Goal: Task Accomplishment & Management: Manage account settings

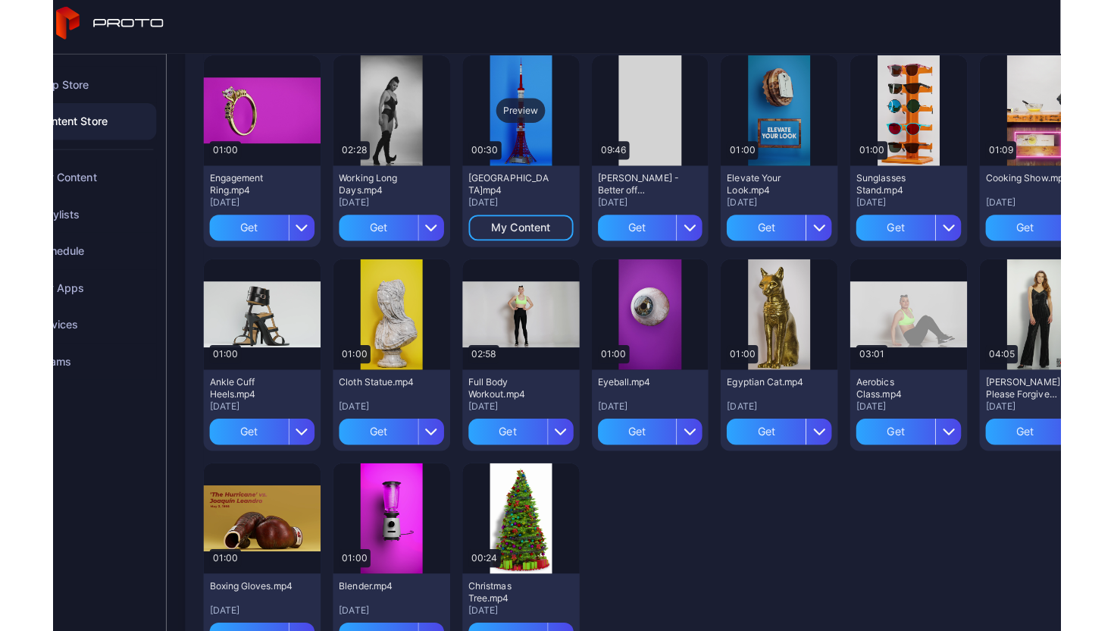
scroll to position [2226, 0]
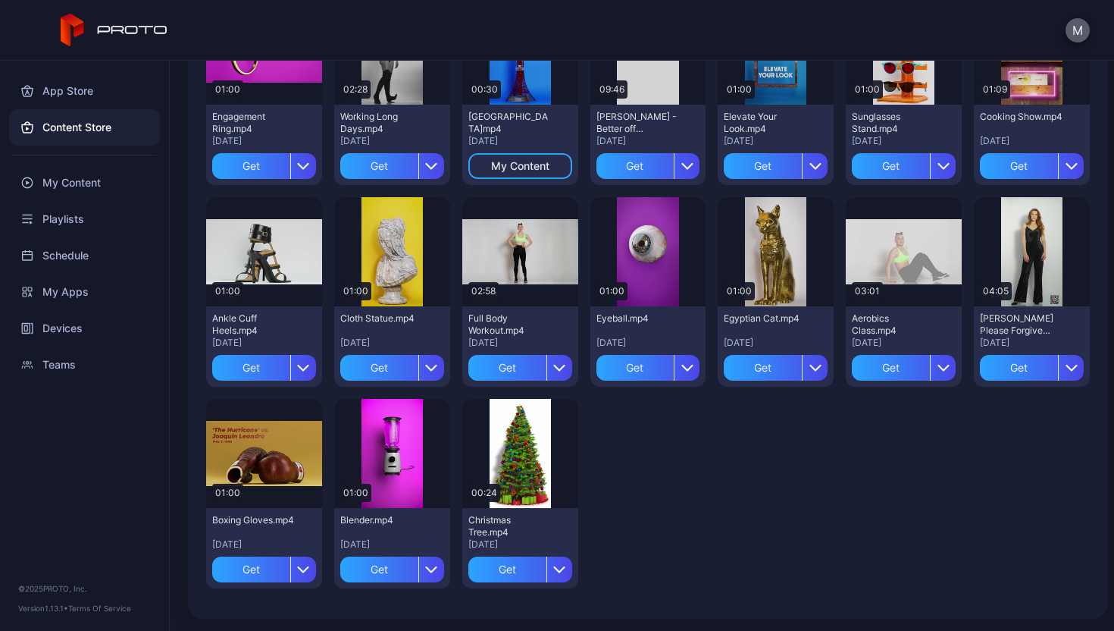
click at [1077, 29] on button "M" at bounding box center [1078, 30] width 24 height 24
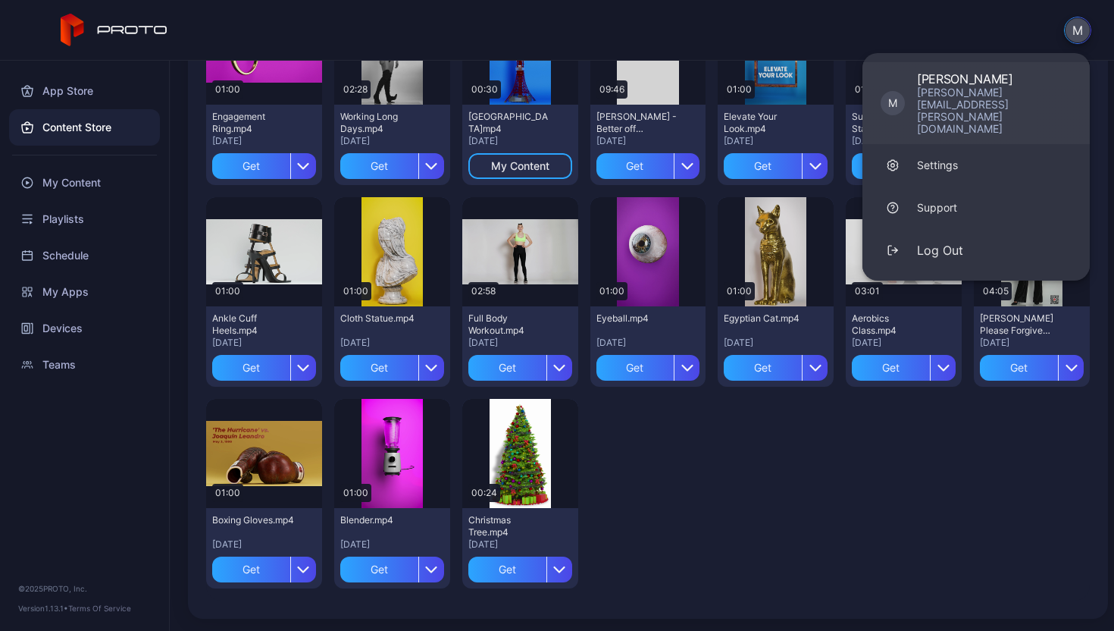
click at [973, 93] on div "[PERSON_NAME][EMAIL_ADDRESS][PERSON_NAME][DOMAIN_NAME]" at bounding box center [994, 110] width 155 height 49
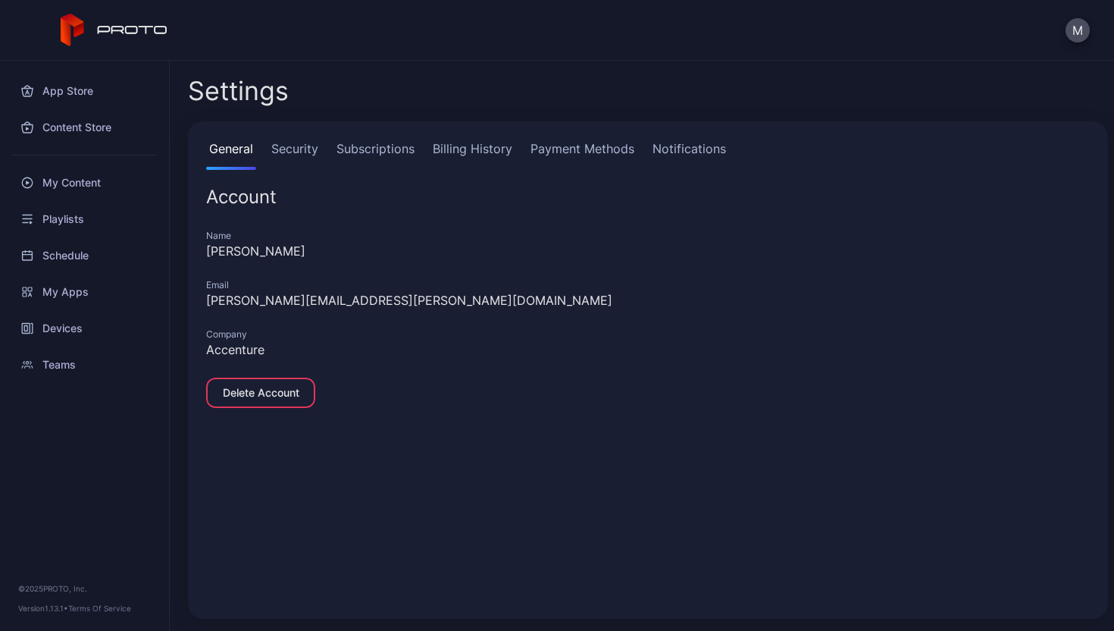
click at [296, 145] on link "Security" at bounding box center [294, 154] width 53 height 30
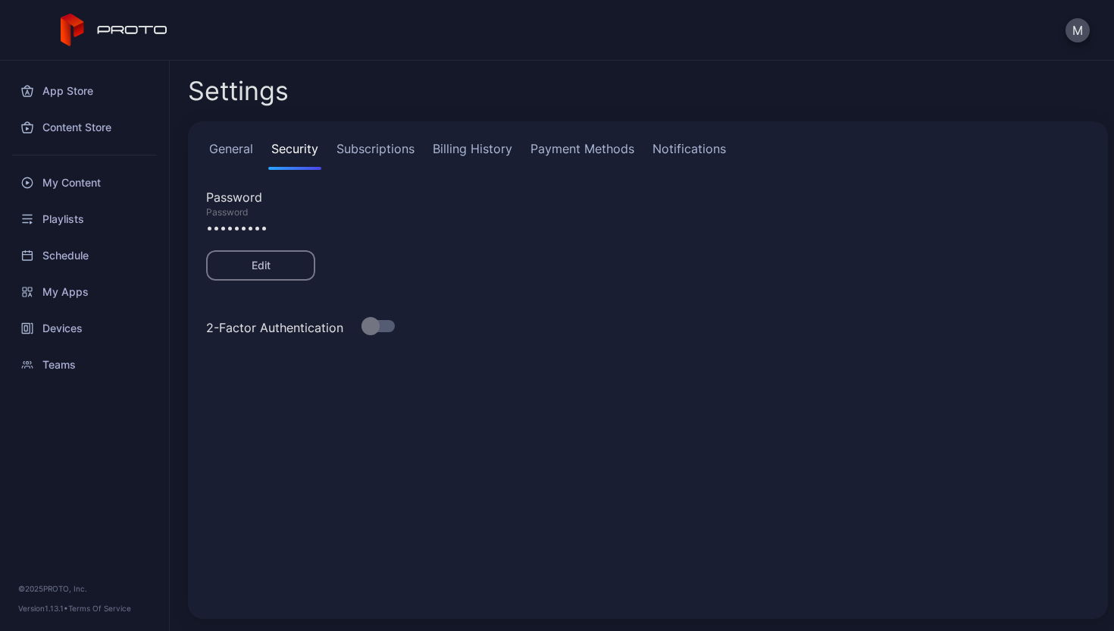
click at [393, 146] on link "Subscriptions" at bounding box center [376, 154] width 84 height 30
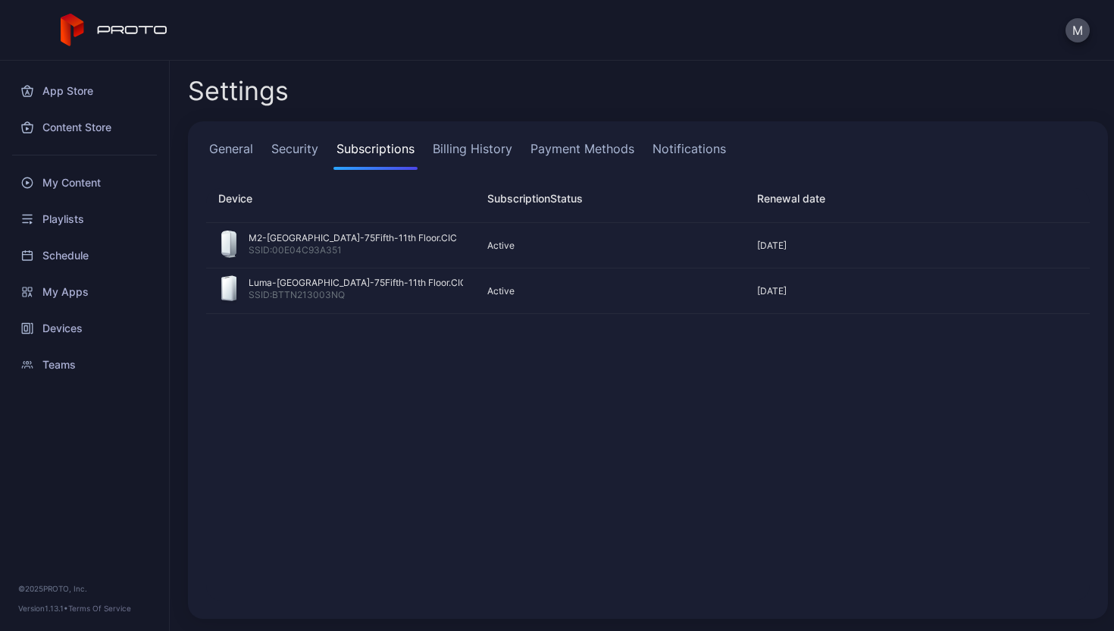
click at [258, 151] on div "General Security Subscriptions Billing History Payment Methods Notifications" at bounding box center [648, 154] width 884 height 30
click at [286, 147] on link "Security" at bounding box center [294, 154] width 53 height 30
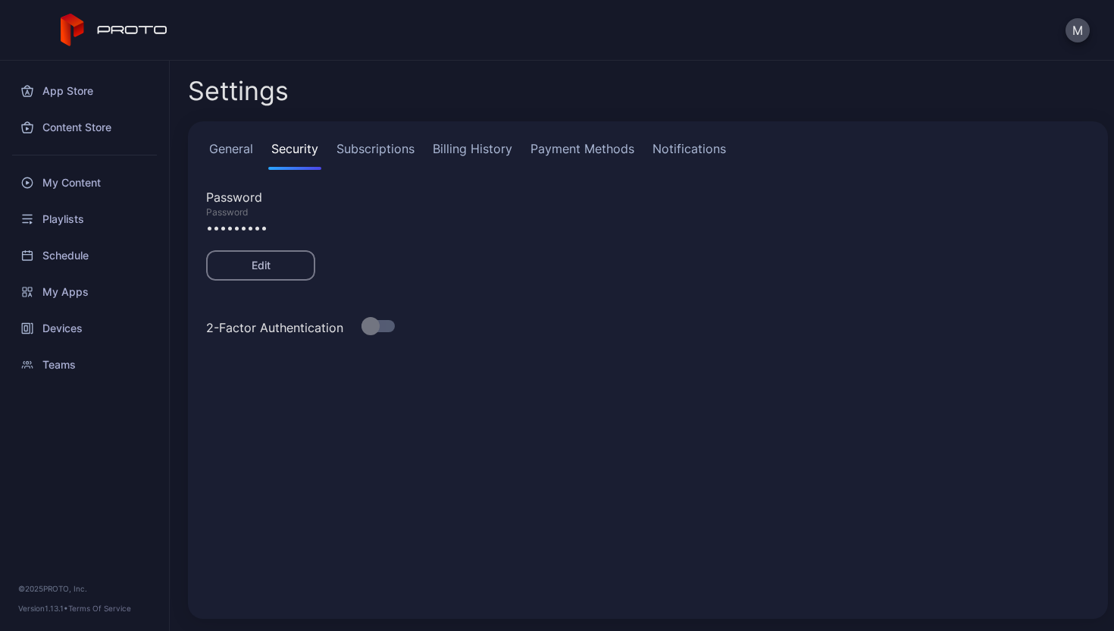
click at [680, 153] on link "Notifications" at bounding box center [690, 154] width 80 height 30
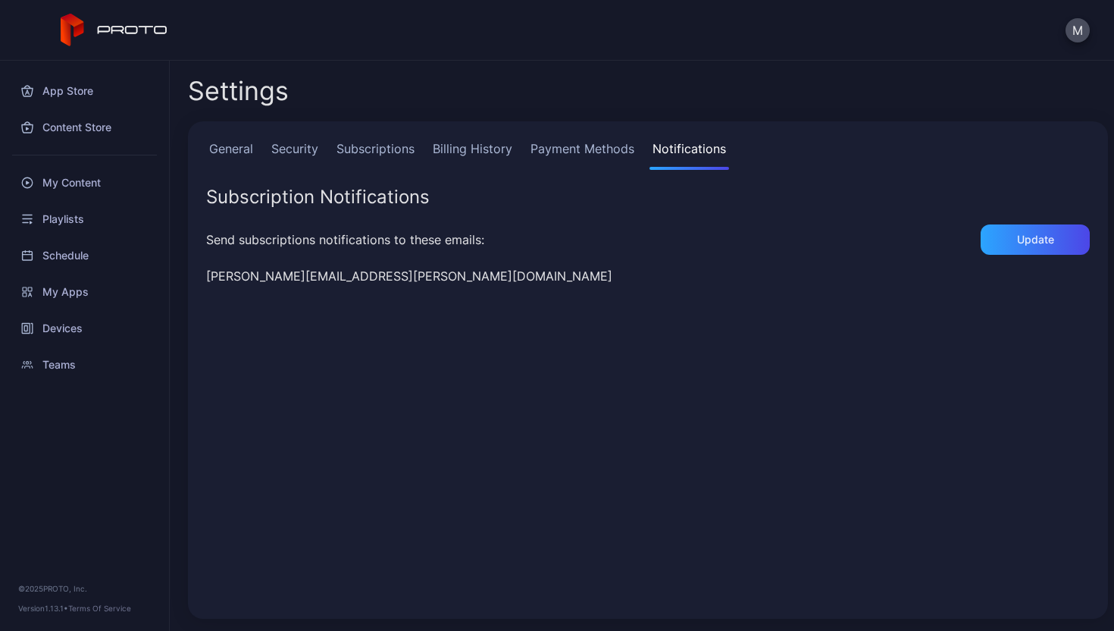
click at [603, 151] on link "Payment Methods" at bounding box center [583, 154] width 110 height 30
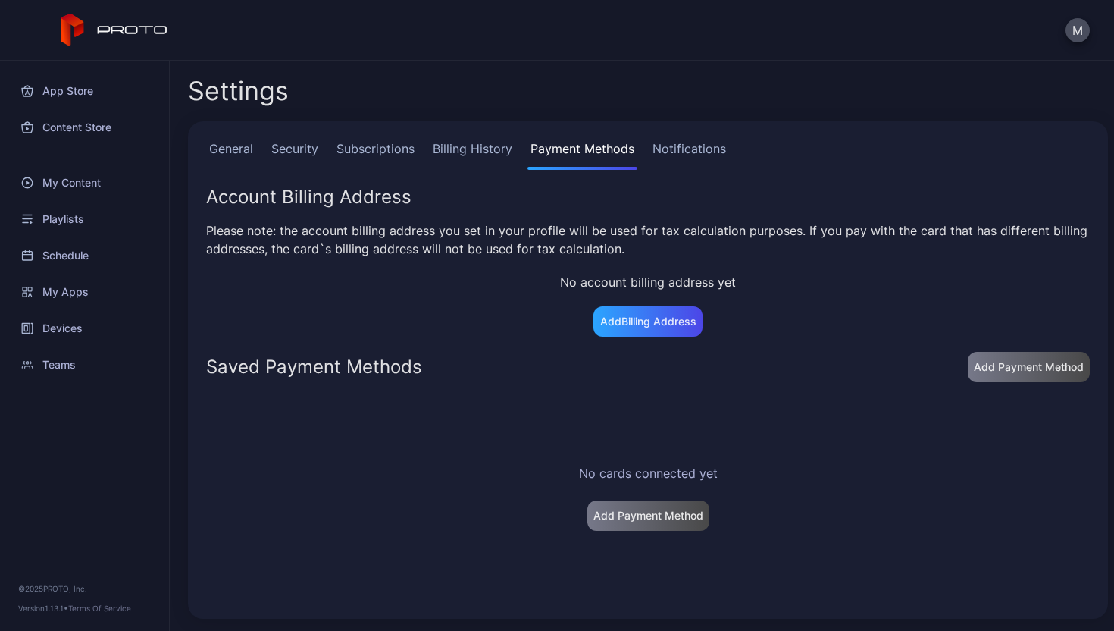
click at [453, 140] on link "Billing History" at bounding box center [473, 154] width 86 height 30
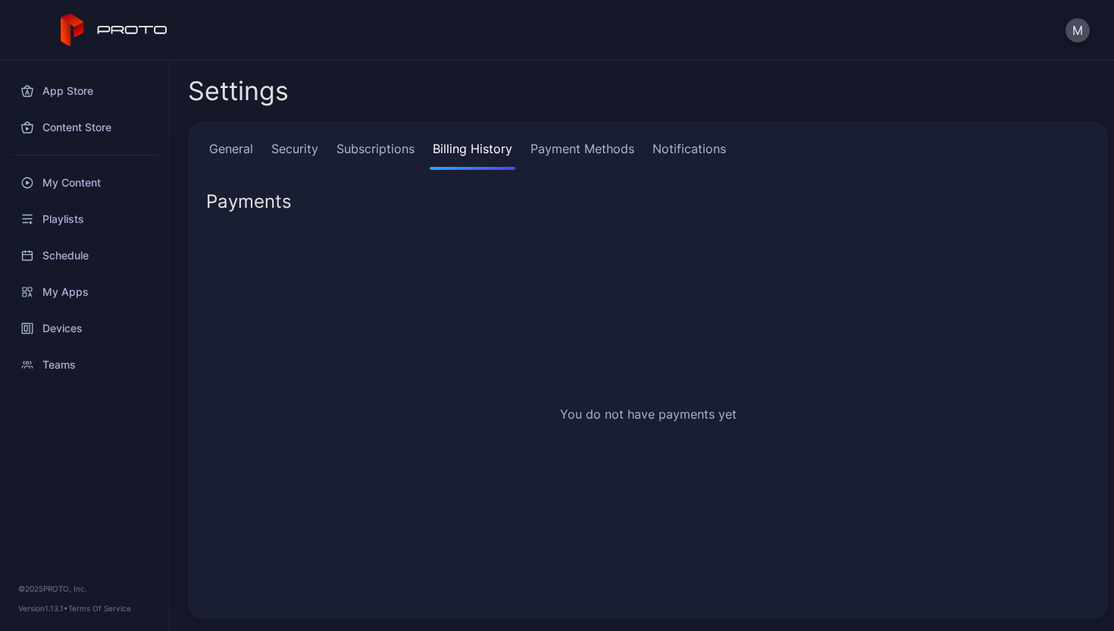
click at [318, 146] on link "Security" at bounding box center [294, 154] width 53 height 30
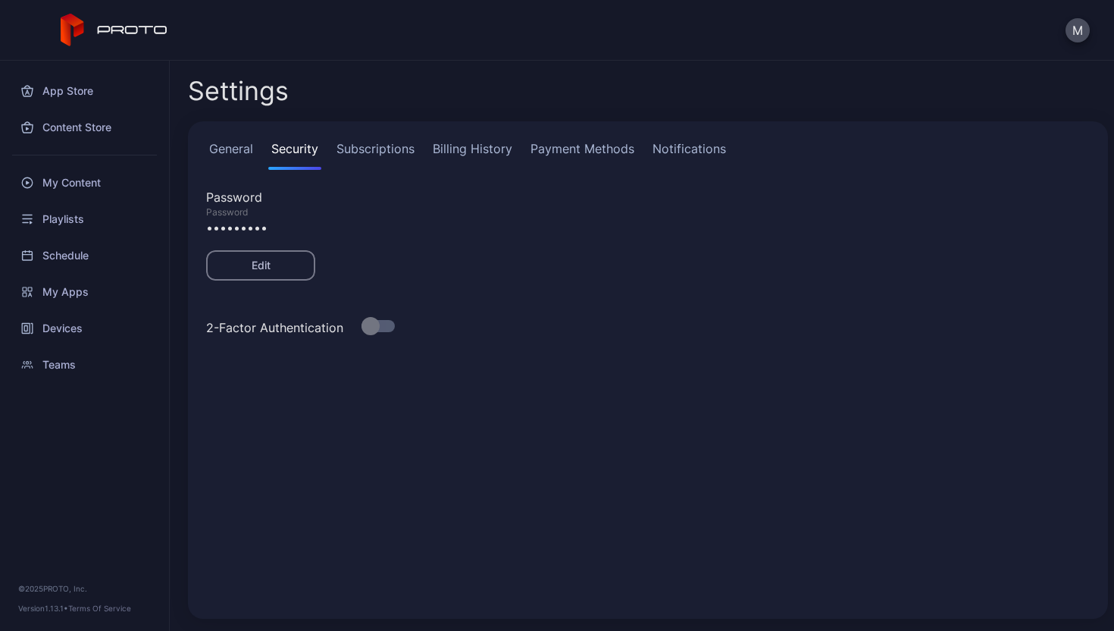
click at [193, 146] on div "General Security Subscriptions Billing History Payment Methods Notifications Pa…" at bounding box center [648, 369] width 920 height 497
click at [221, 149] on link "General" at bounding box center [231, 154] width 50 height 30
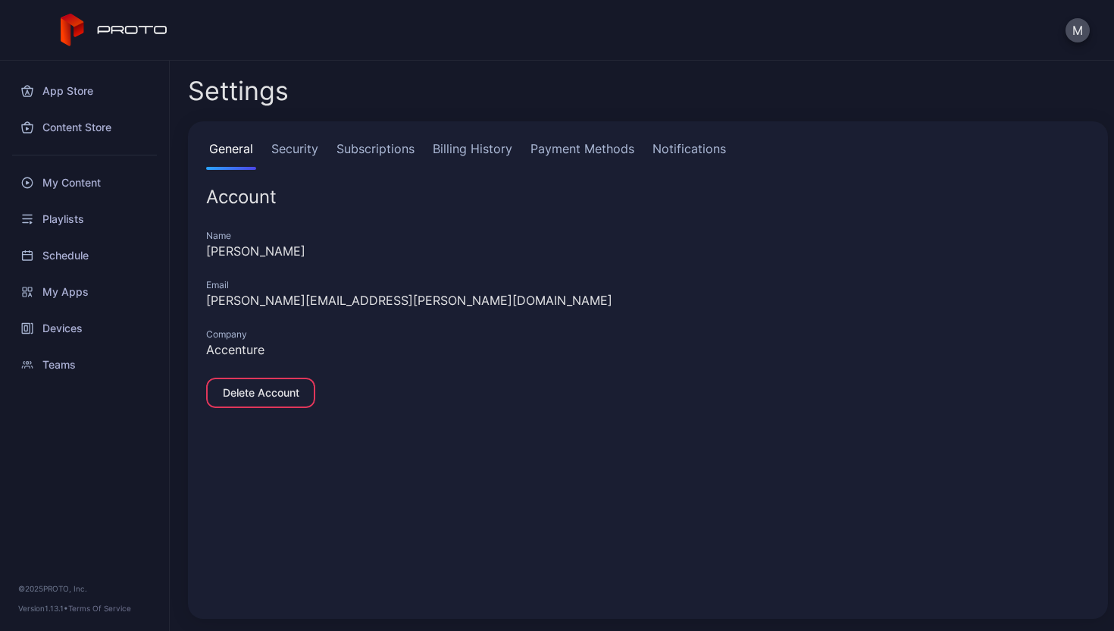
click at [1062, 33] on div "M" at bounding box center [557, 30] width 1114 height 61
click at [1066, 31] on button "M" at bounding box center [1078, 30] width 24 height 24
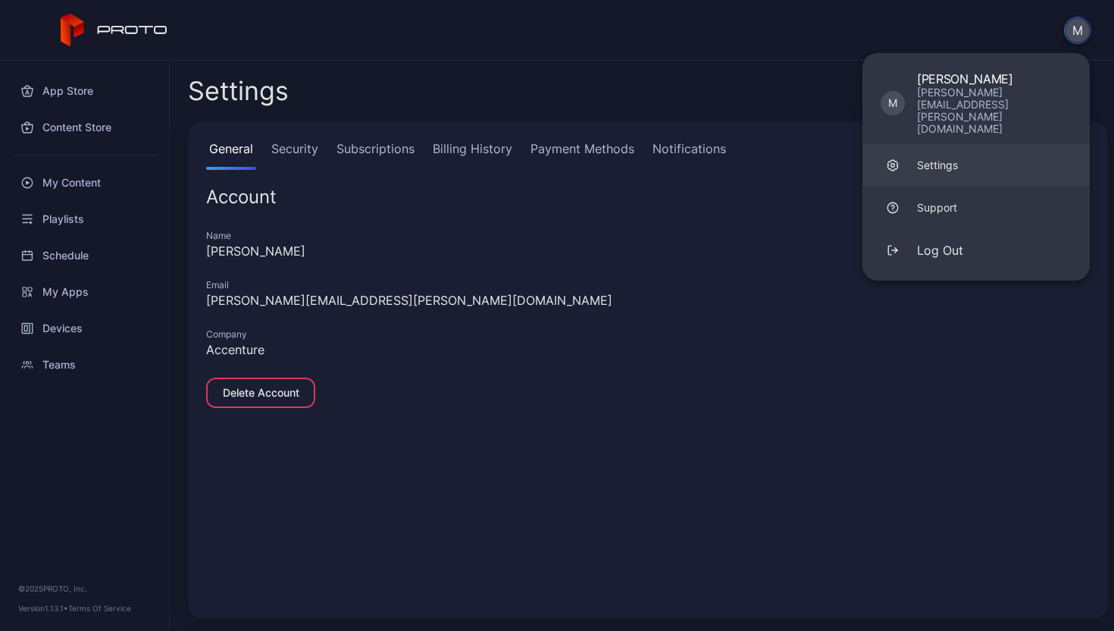
click at [980, 144] on link "Settings" at bounding box center [976, 165] width 227 height 42
click at [309, 161] on link "Security" at bounding box center [294, 154] width 53 height 30
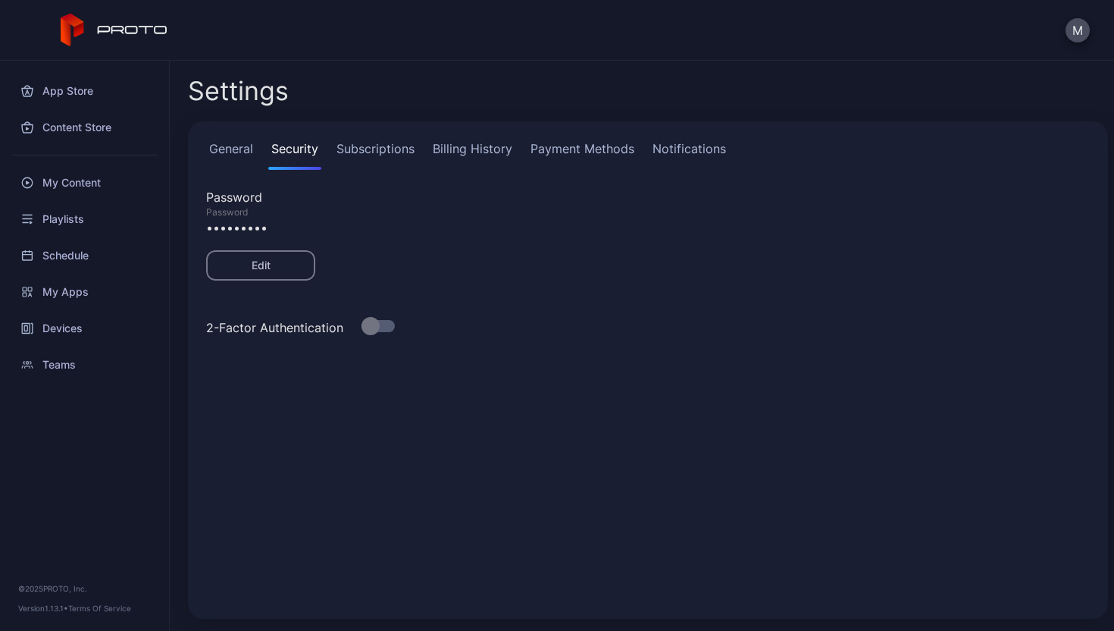
click at [374, 153] on link "Subscriptions" at bounding box center [376, 154] width 84 height 30
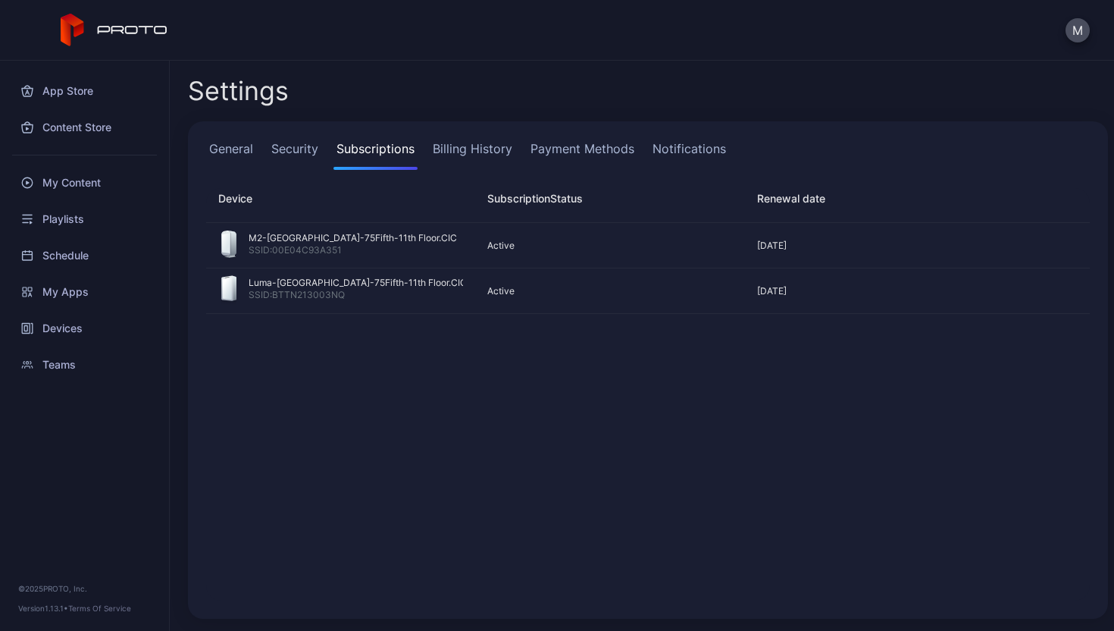
click at [434, 146] on link "Billing History" at bounding box center [473, 154] width 86 height 30
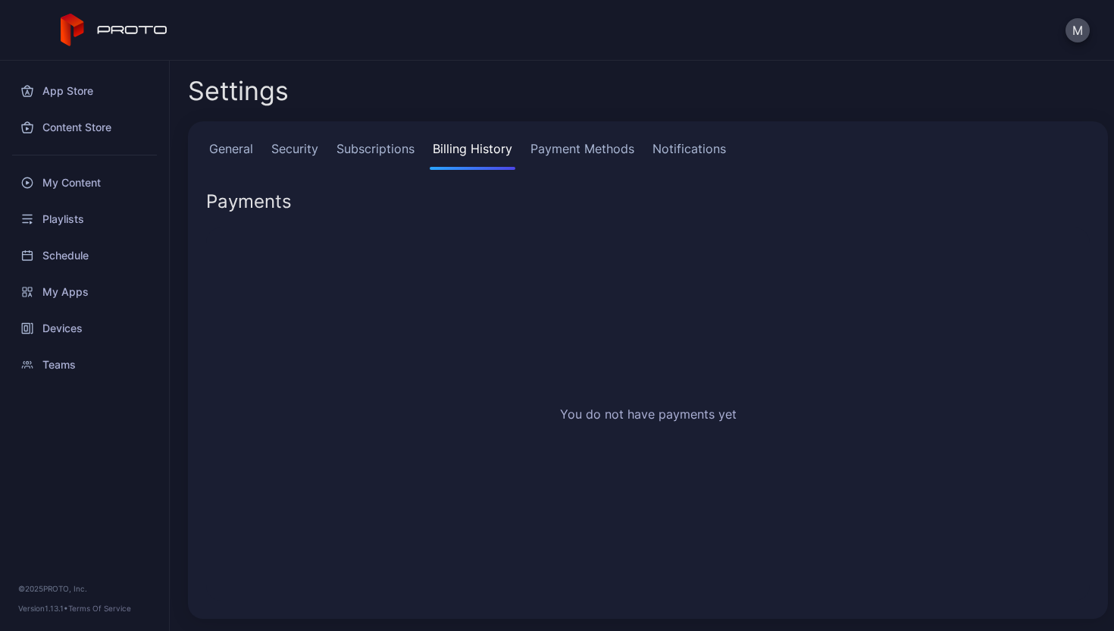
click at [584, 141] on link "Payment Methods" at bounding box center [583, 154] width 110 height 30
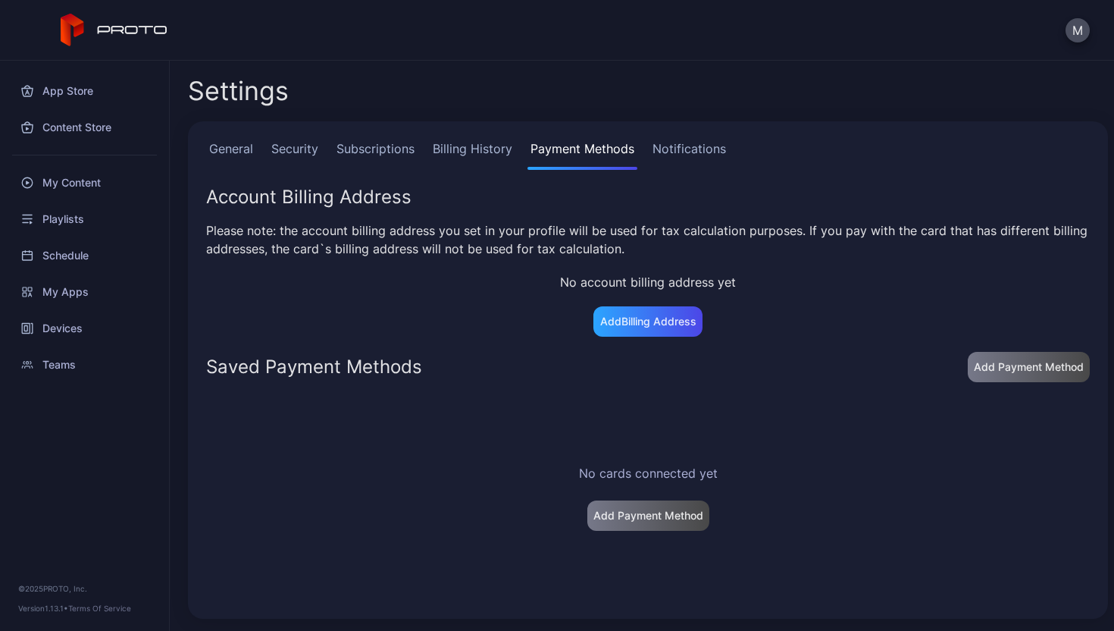
click at [700, 152] on link "Notifications" at bounding box center [690, 154] width 80 height 30
